Goal: Task Accomplishment & Management: Manage account settings

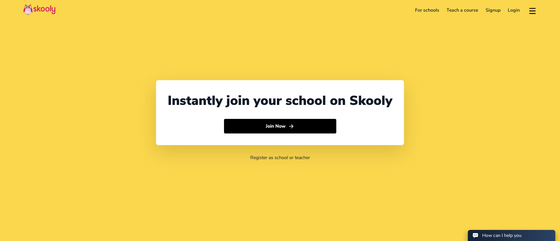
select select "971"
select select "[GEOGRAPHIC_DATA]"
select select "[GEOGRAPHIC_DATA]/[GEOGRAPHIC_DATA]"
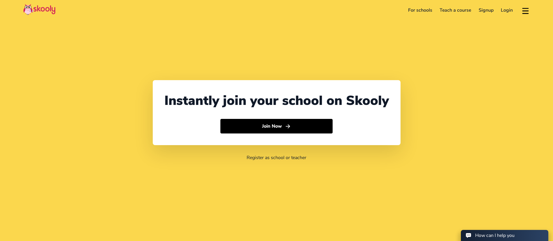
click at [508, 8] on link "Login" at bounding box center [508, 10] width 20 height 9
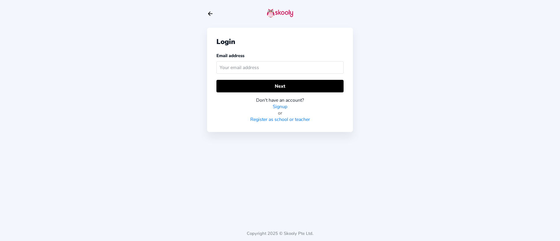
click at [214, 73] on div "Login Email address Next Don't have an account? Signup or Register as school or…" at bounding box center [280, 80] width 146 height 104
click at [234, 68] on input "text" at bounding box center [279, 67] width 127 height 13
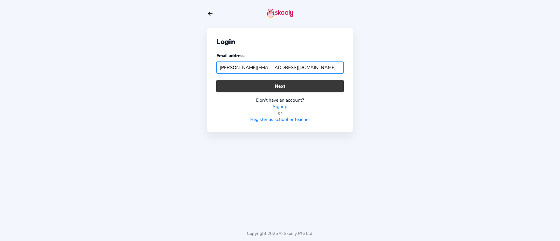
type input "[PERSON_NAME][EMAIL_ADDRESS][DOMAIN_NAME]"
click at [235, 82] on button "Next" at bounding box center [279, 86] width 127 height 13
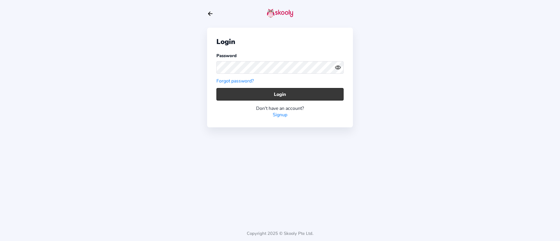
click at [235, 89] on button "Login" at bounding box center [279, 94] width 127 height 13
